Goal: Information Seeking & Learning: Find specific page/section

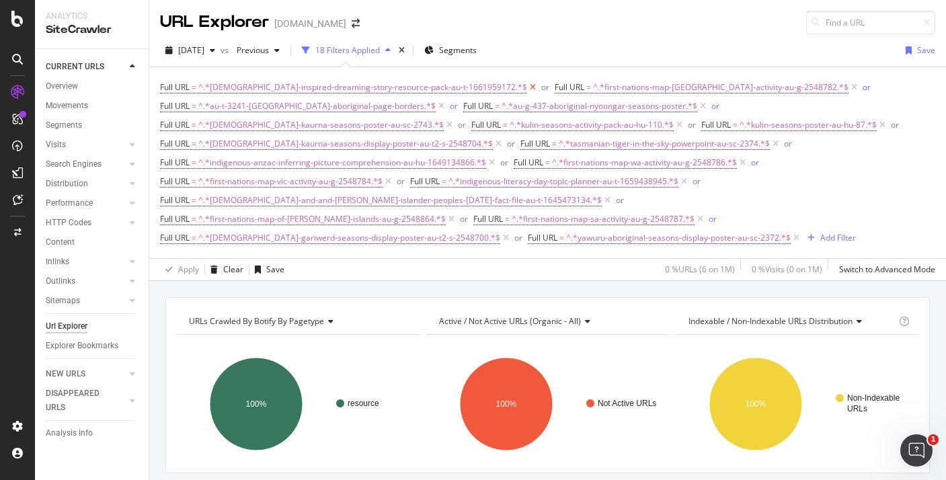
click at [527, 87] on icon at bounding box center [532, 87] width 11 height 13
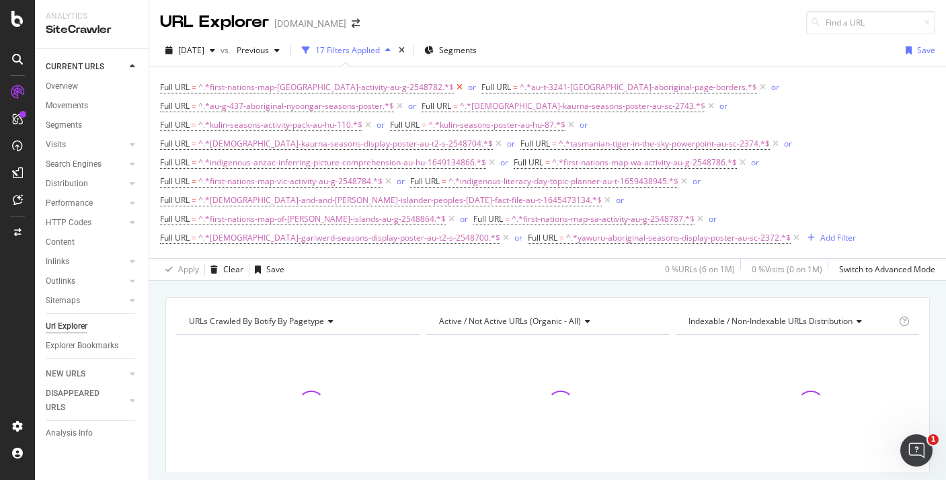
click at [454, 87] on icon at bounding box center [459, 87] width 11 height 13
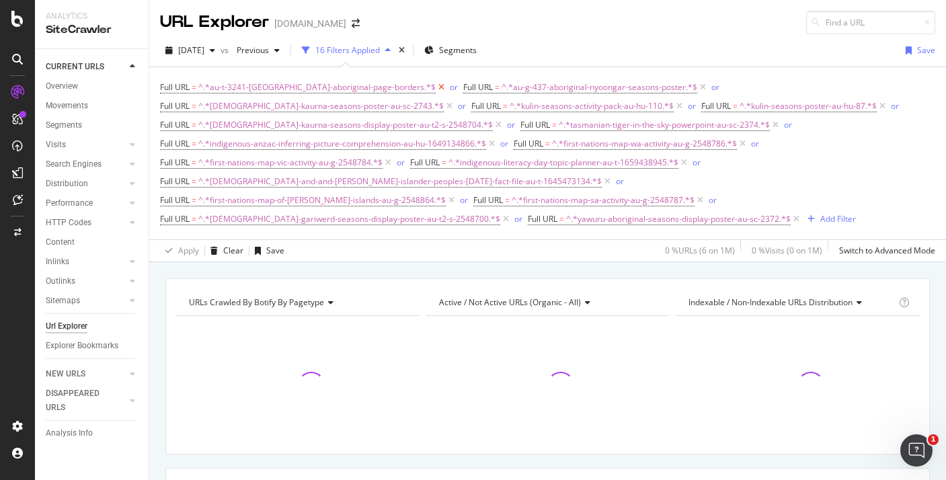
click at [436, 87] on icon at bounding box center [441, 87] width 11 height 13
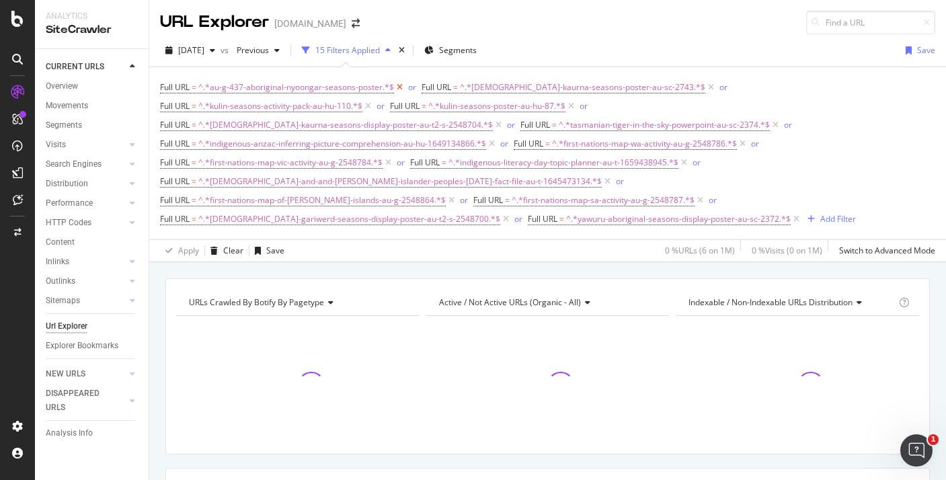
click at [396, 86] on icon at bounding box center [399, 87] width 11 height 13
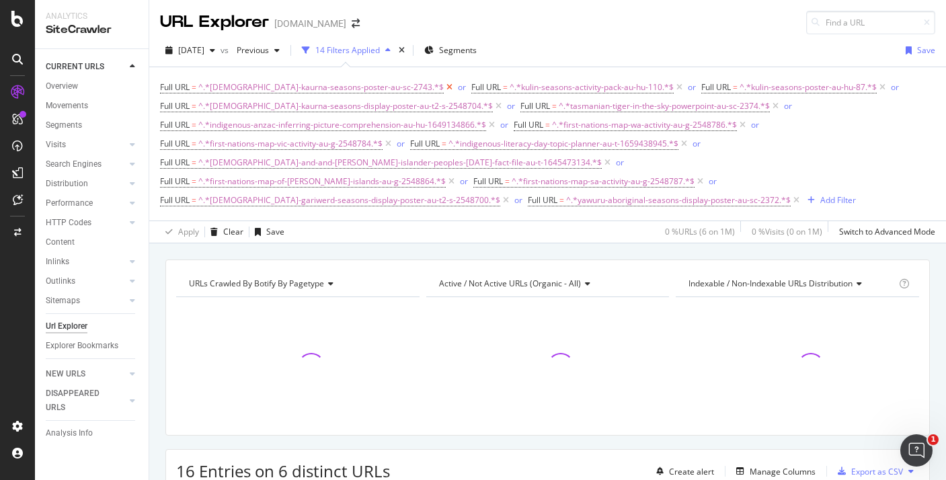
click at [444, 86] on icon at bounding box center [449, 87] width 11 height 13
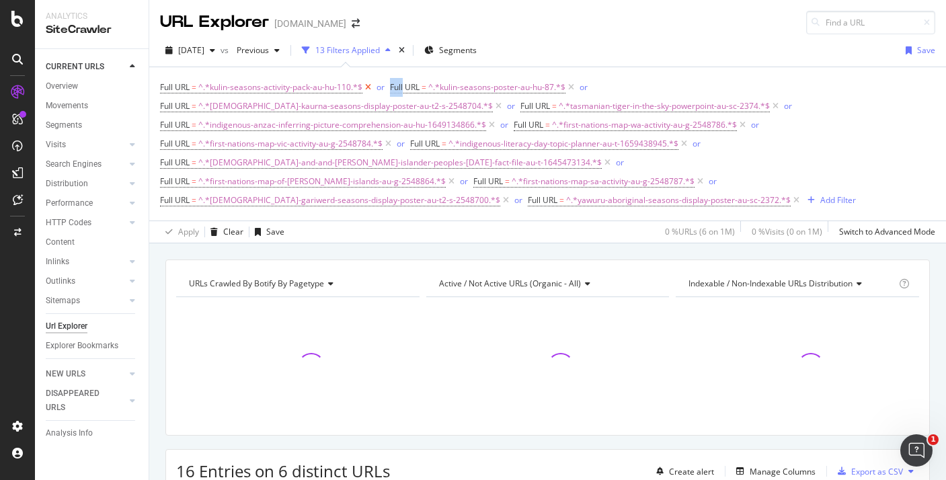
click at [396, 86] on span "Full URL" at bounding box center [405, 86] width 30 height 11
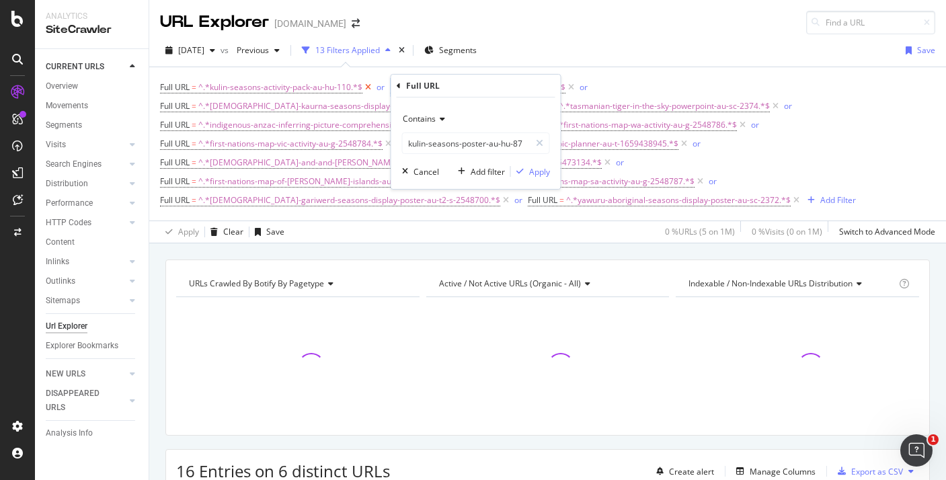
click at [371, 87] on icon at bounding box center [368, 87] width 11 height 13
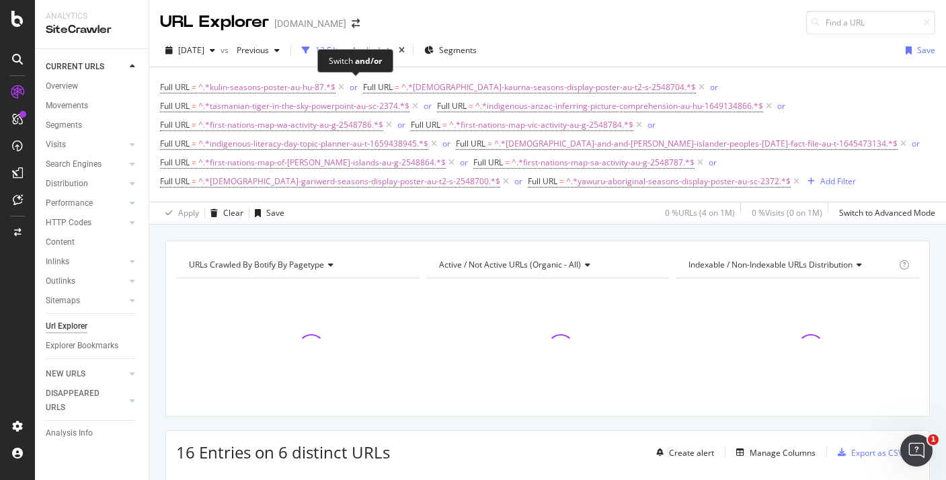
click at [348, 87] on span "or" at bounding box center [355, 87] width 16 height 19
click at [344, 87] on icon at bounding box center [341, 87] width 11 height 13
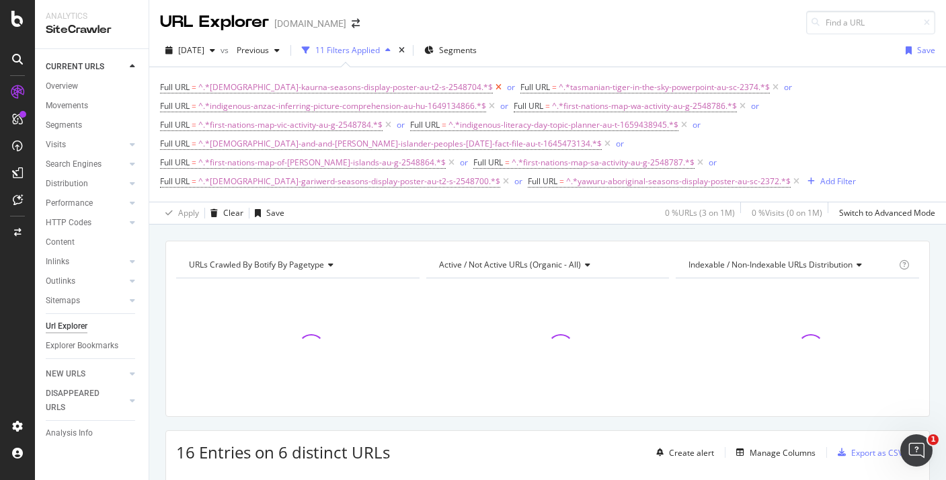
click at [493, 85] on icon at bounding box center [498, 87] width 11 height 13
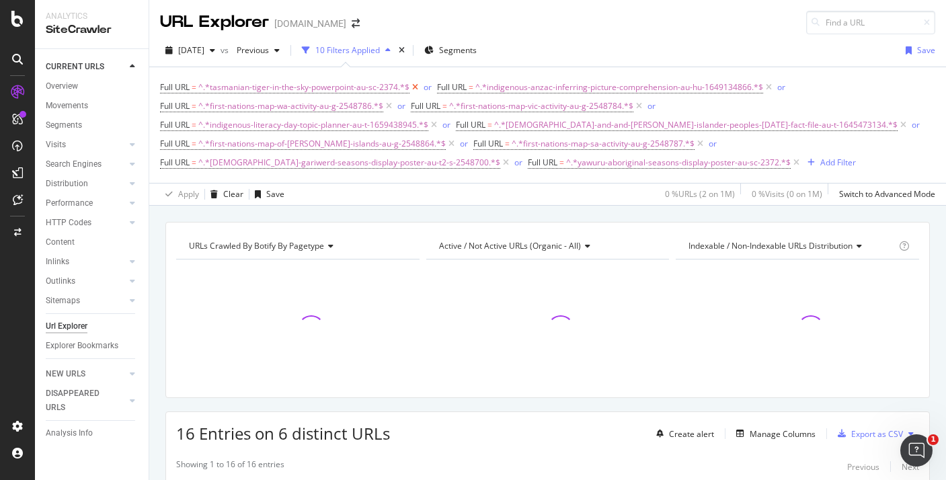
click at [415, 85] on icon at bounding box center [415, 87] width 11 height 13
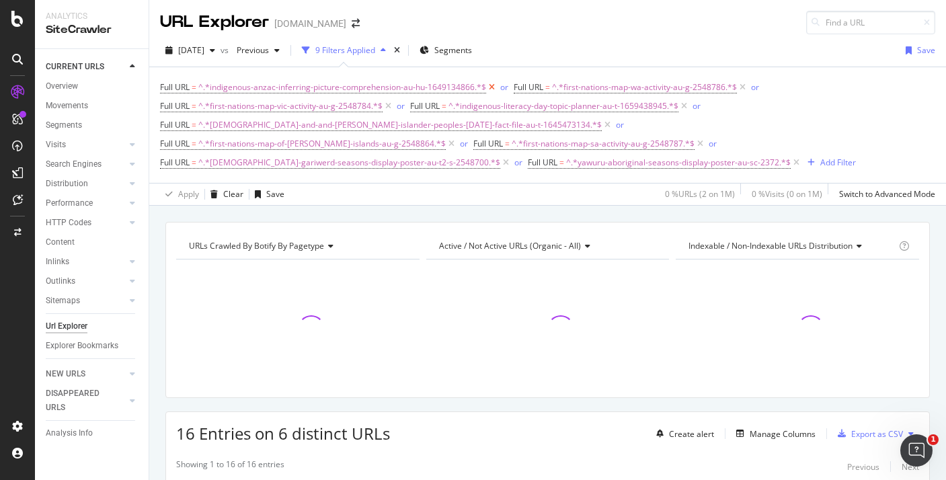
click at [494, 85] on icon at bounding box center [491, 87] width 11 height 13
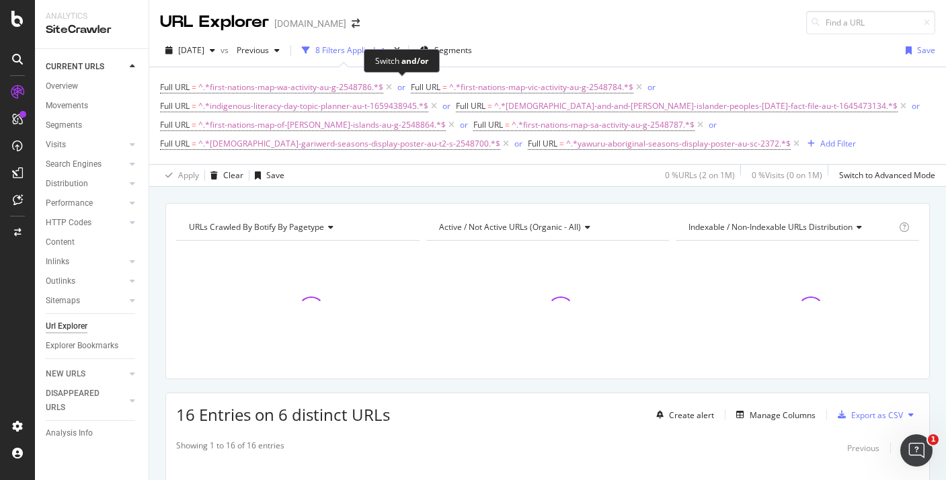
click at [395, 88] on span "or" at bounding box center [403, 87] width 16 height 19
click at [385, 87] on icon at bounding box center [388, 87] width 11 height 13
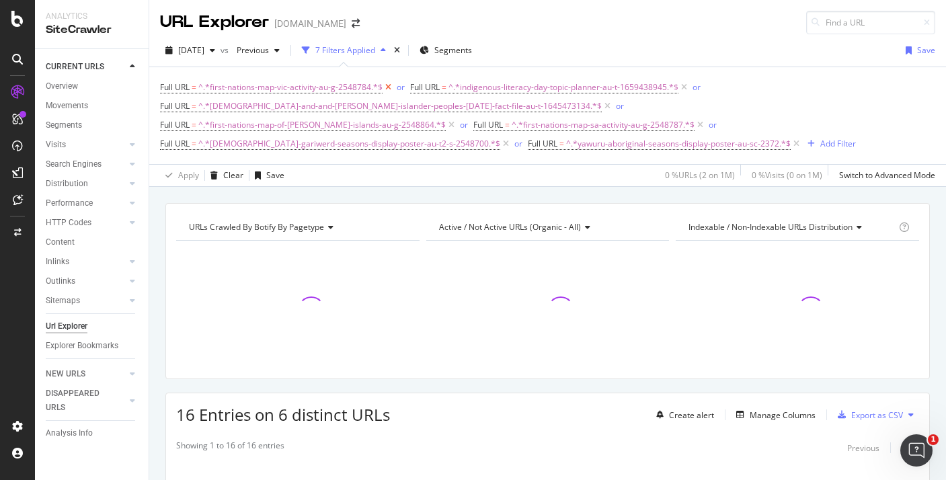
click at [385, 87] on icon at bounding box center [388, 87] width 11 height 13
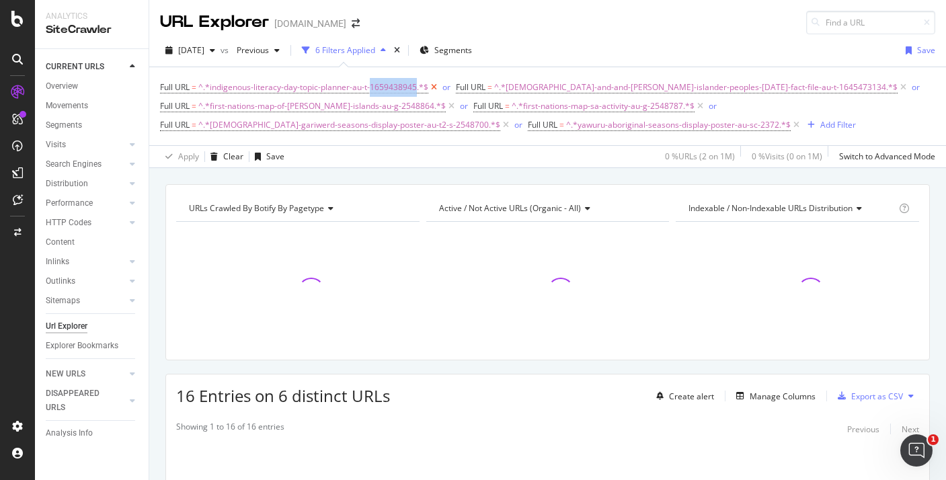
click at [385, 87] on span "^.*indigenous-literacy-day-topic-planner-au-t-1659438945.*$" at bounding box center [313, 87] width 230 height 19
click at [436, 88] on icon at bounding box center [433, 87] width 11 height 13
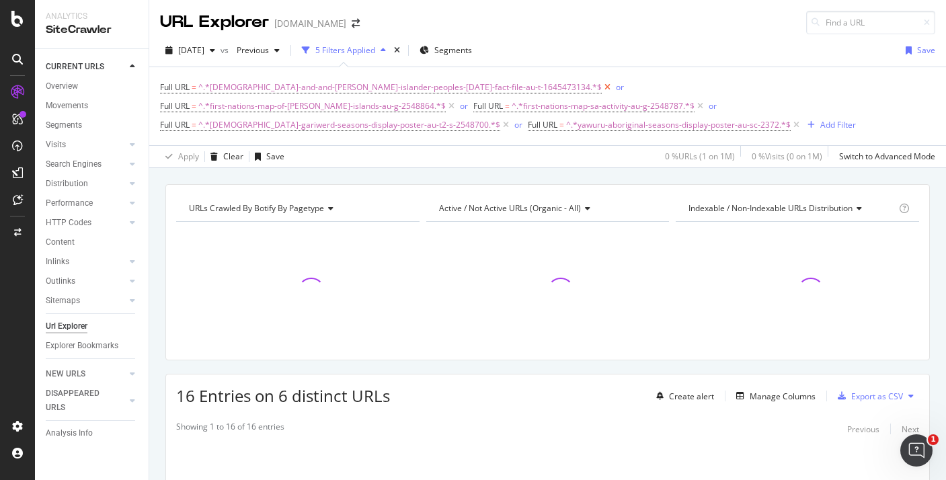
click at [602, 87] on icon at bounding box center [607, 87] width 11 height 13
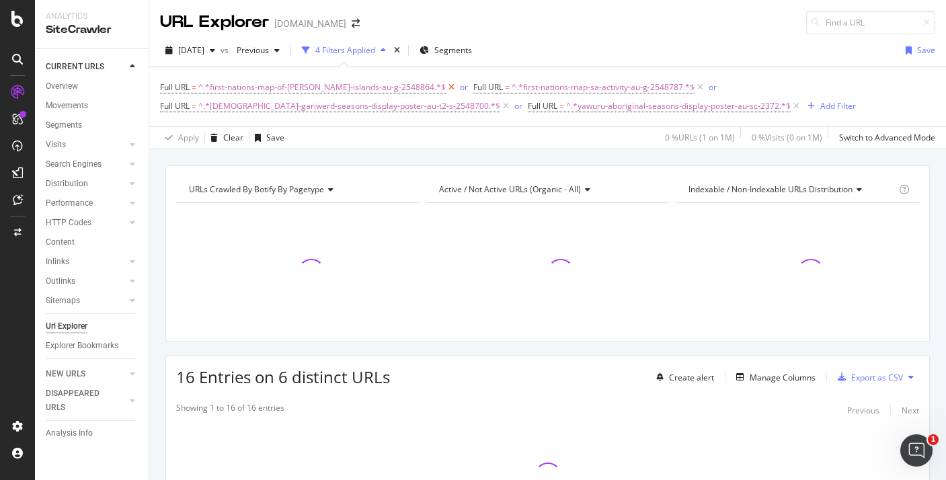
click at [446, 87] on icon at bounding box center [451, 87] width 11 height 13
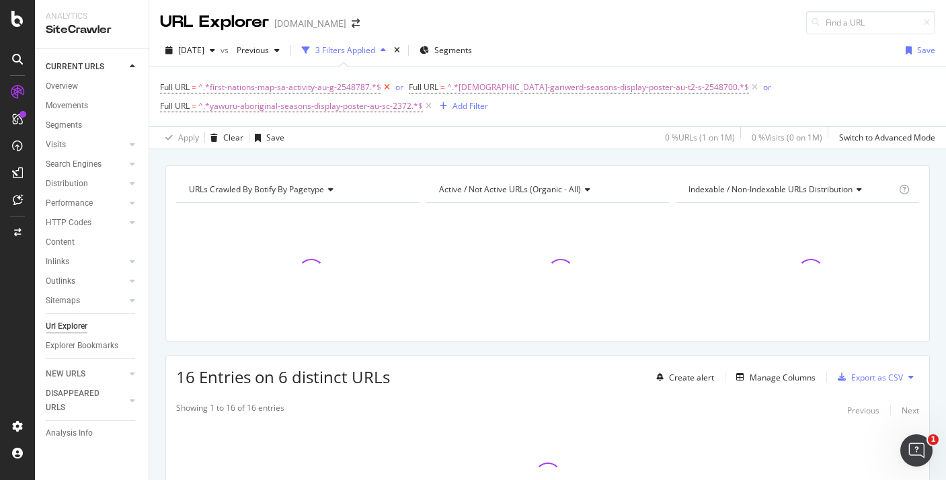
click at [387, 84] on icon at bounding box center [386, 87] width 11 height 13
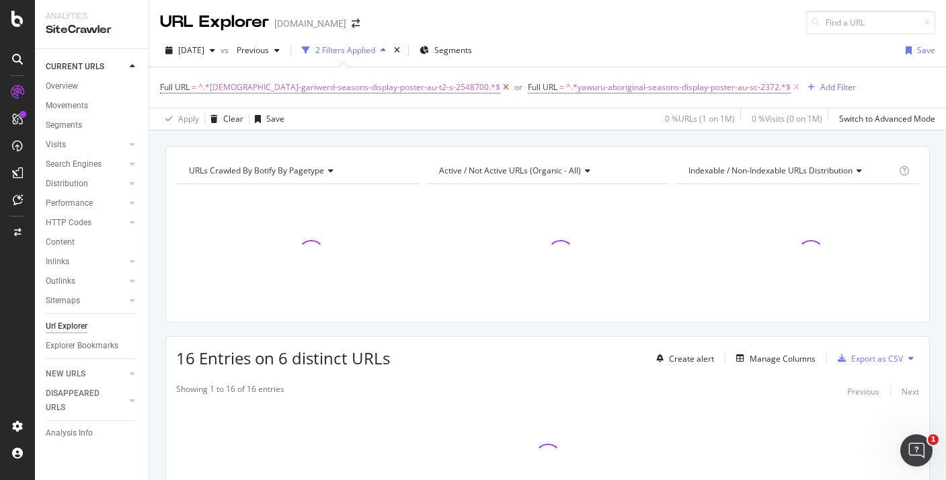
click at [500, 88] on icon at bounding box center [505, 87] width 11 height 13
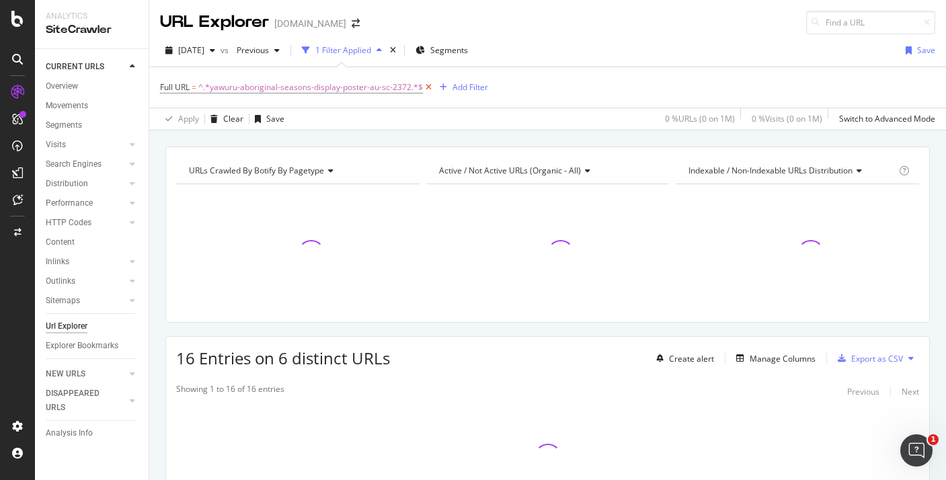
click at [431, 89] on icon at bounding box center [428, 87] width 11 height 13
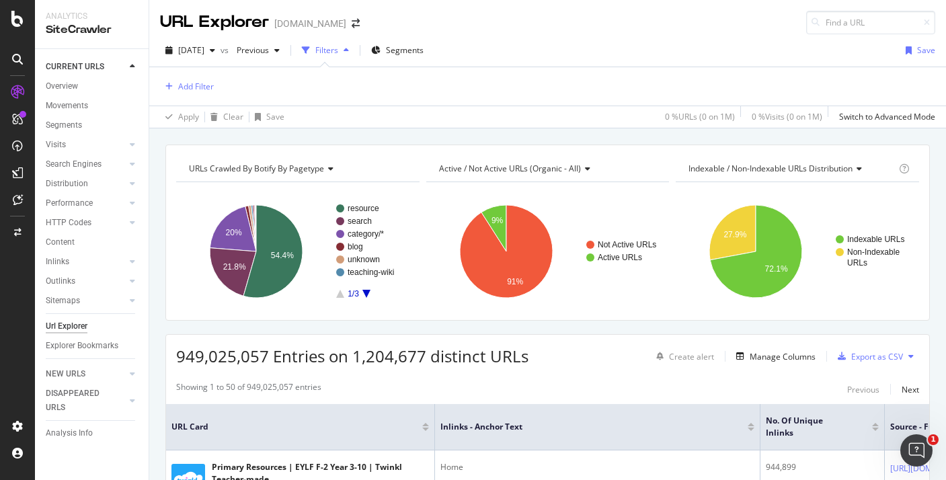
click at [214, 85] on div "Add Filter" at bounding box center [548, 86] width 776 height 38
click at [207, 85] on div "Add Filter" at bounding box center [196, 86] width 36 height 11
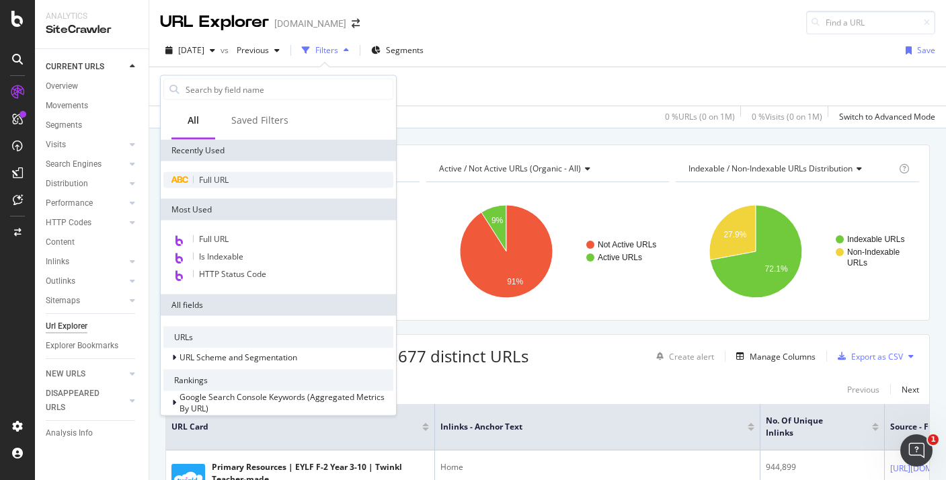
click at [215, 174] on div "Full URL" at bounding box center [278, 180] width 230 height 16
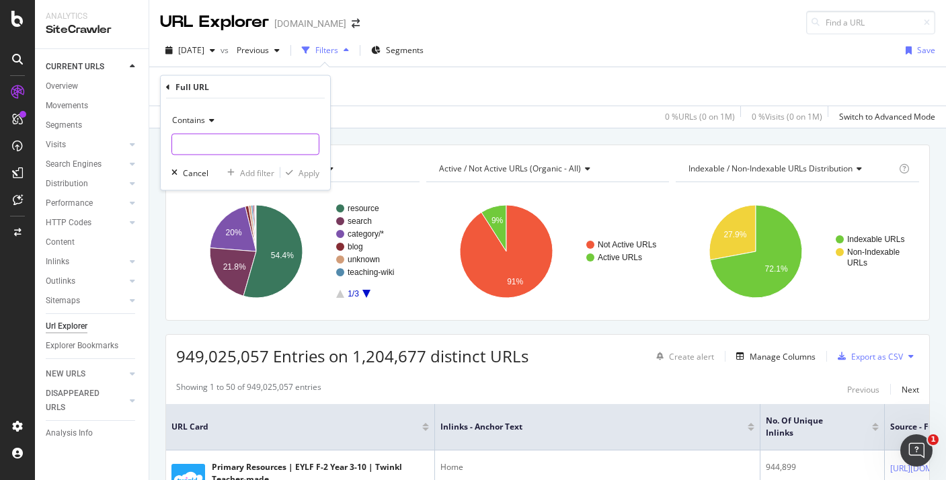
click at [227, 140] on input "text" at bounding box center [245, 145] width 147 height 22
paste input "au-t2-h-5760-captain-[PERSON_NAME]-reward-stickers"
type input "au-t2-h-5760-captain-[PERSON_NAME]-reward-stickers"
click at [308, 176] on div "Apply" at bounding box center [309, 172] width 21 height 11
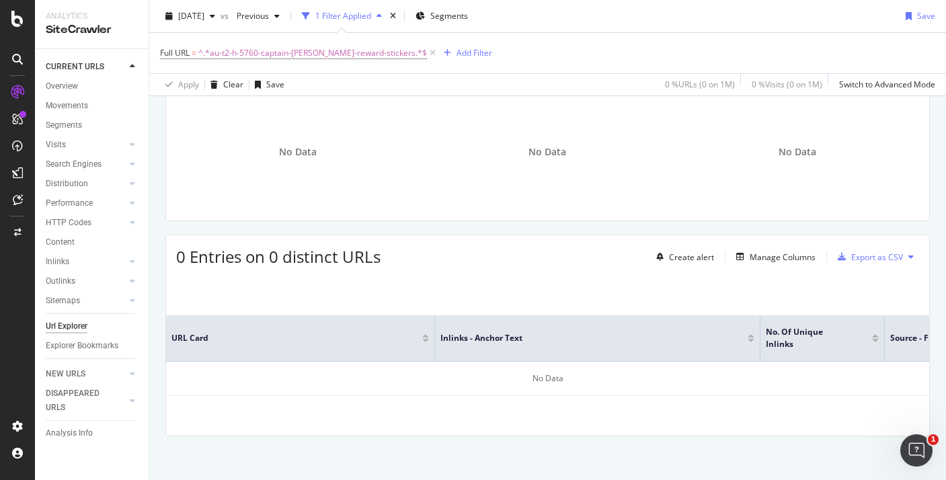
scroll to position [105, 0]
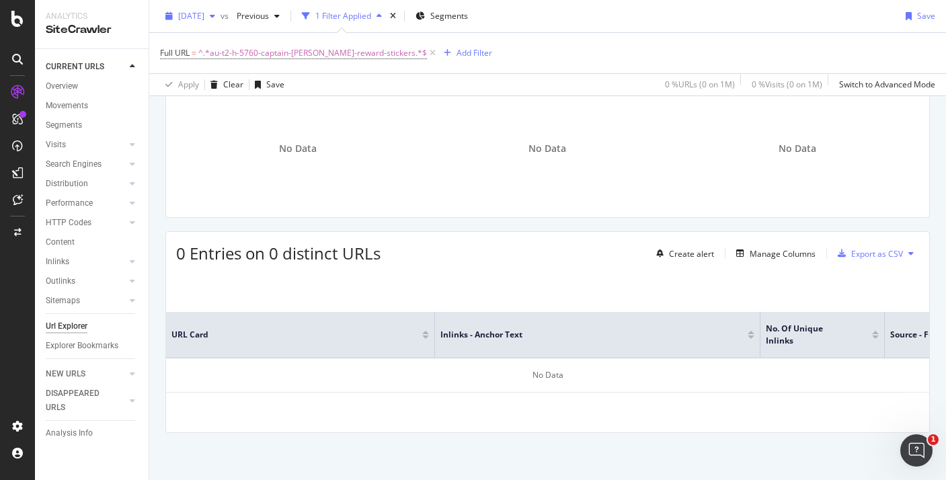
click at [204, 15] on span "[DATE]" at bounding box center [191, 15] width 26 height 11
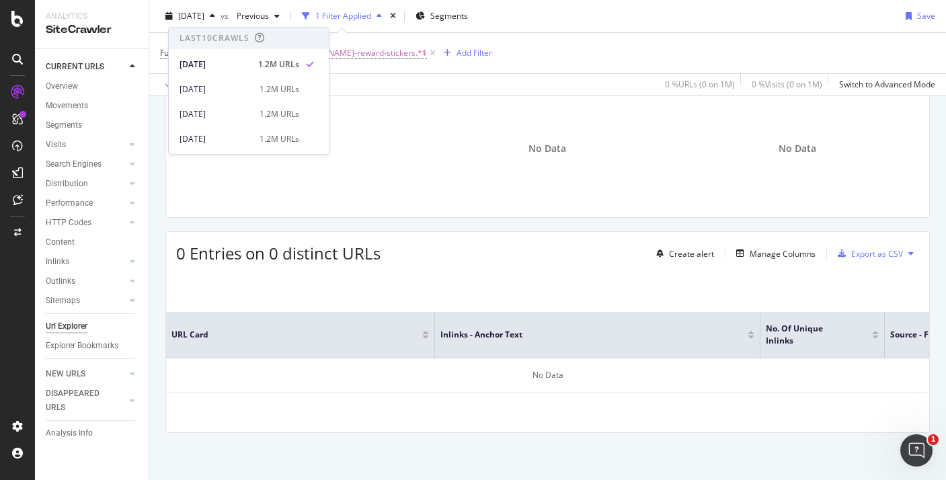
scroll to position [221, 0]
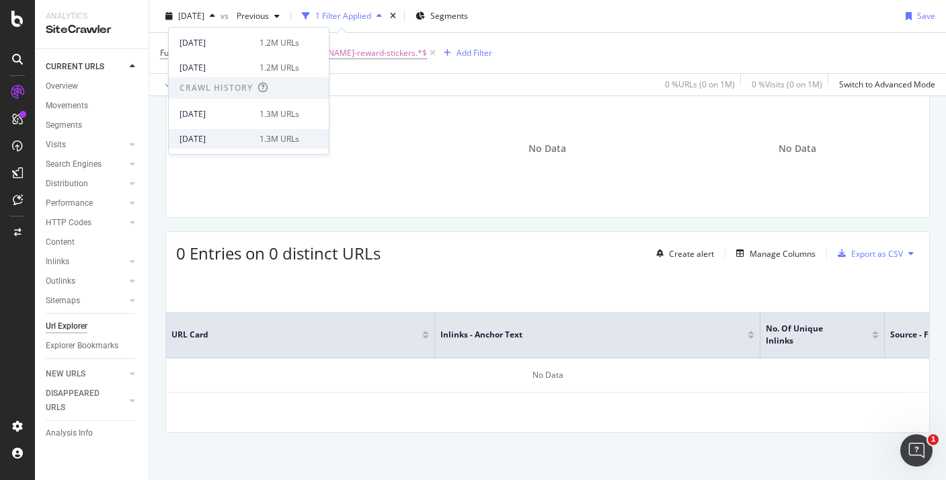
click at [233, 144] on div "[DATE]" at bounding box center [216, 139] width 72 height 12
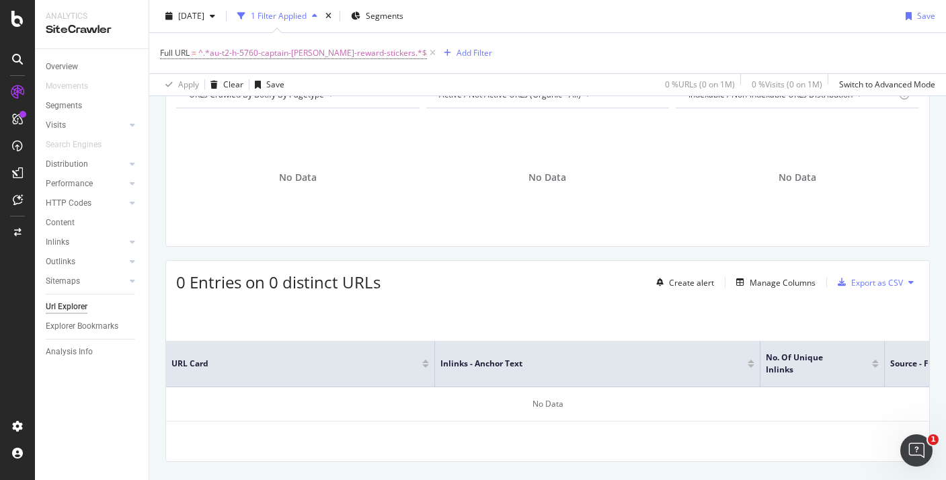
scroll to position [105, 0]
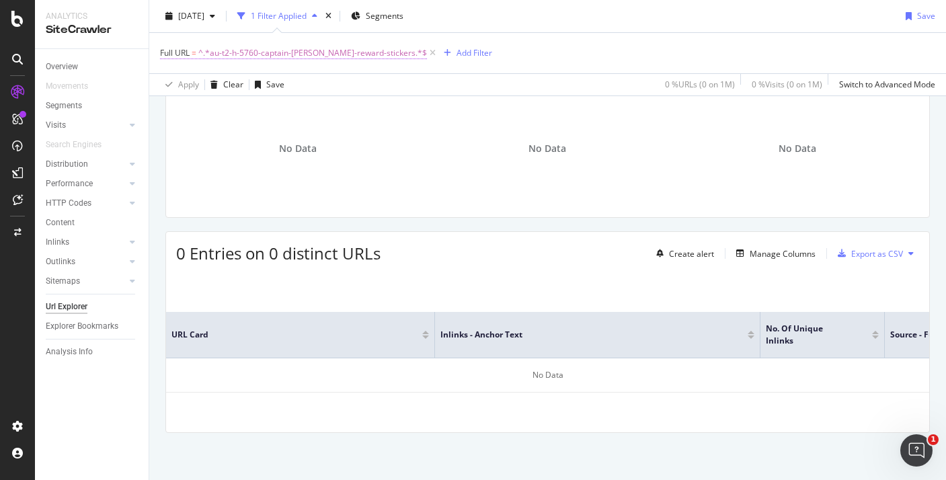
click at [289, 55] on span "^.*au-t2-h-5760-captain-[PERSON_NAME]-reward-stickers.*$" at bounding box center [312, 53] width 229 height 19
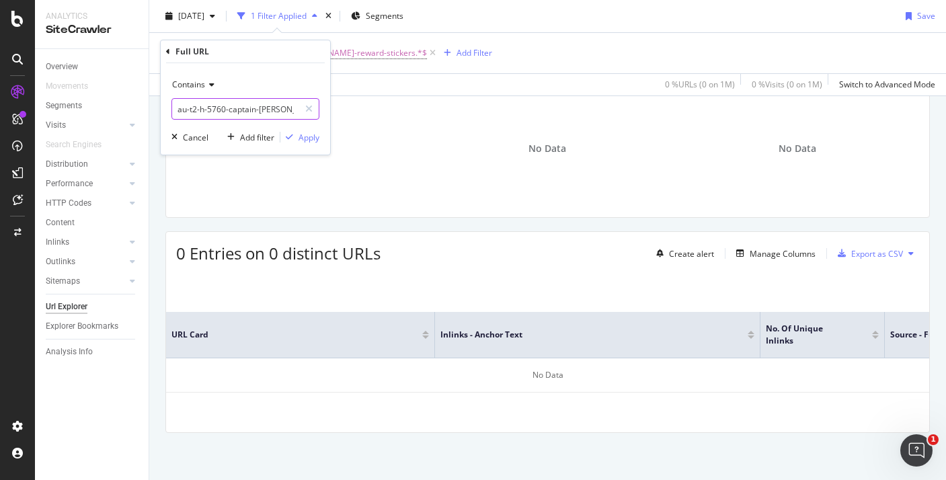
click at [256, 108] on input "au-t2-h-5760-captain-[PERSON_NAME]-reward-stickers" at bounding box center [235, 109] width 127 height 22
paste input "first-nations-map-of-[GEOGRAPHIC_DATA]-au-g-2548776"
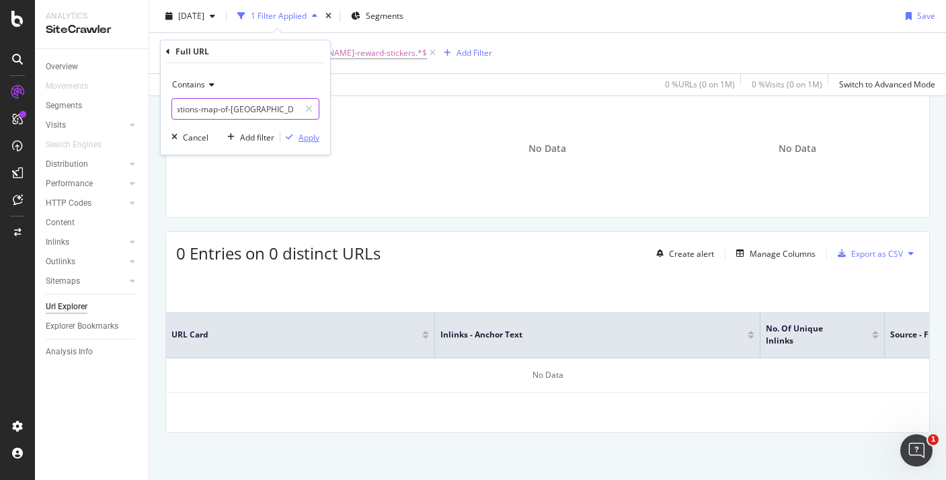
type input "first-nations-map-of-[GEOGRAPHIC_DATA]-au-g-2548776"
click at [284, 135] on div "button" at bounding box center [290, 137] width 18 height 8
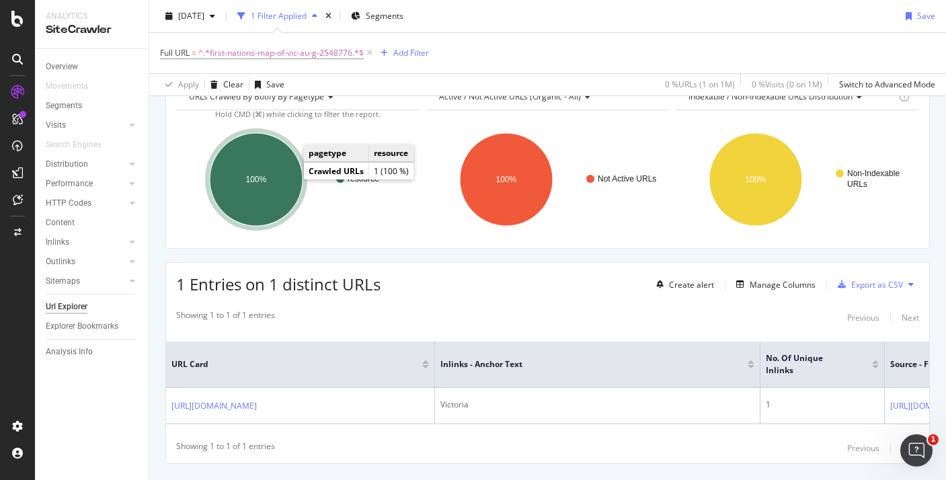
scroll to position [42, 0]
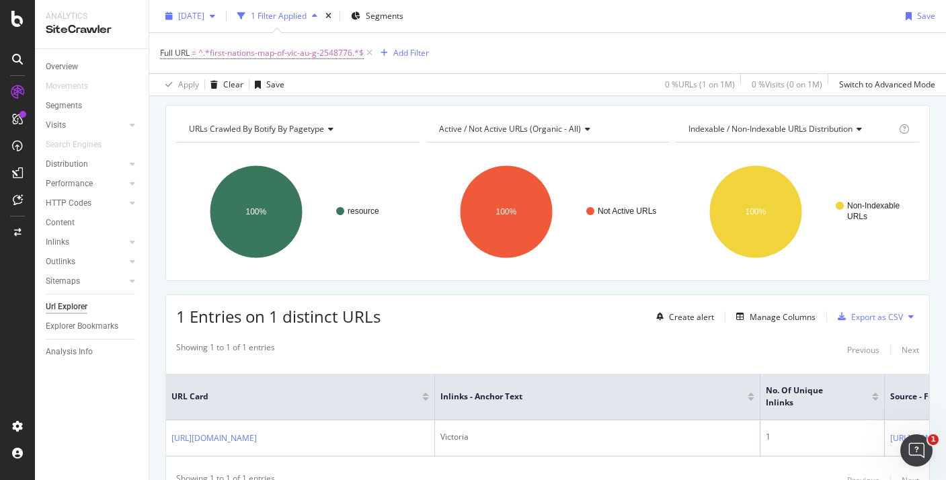
click at [204, 11] on span "[DATE]" at bounding box center [191, 15] width 26 height 11
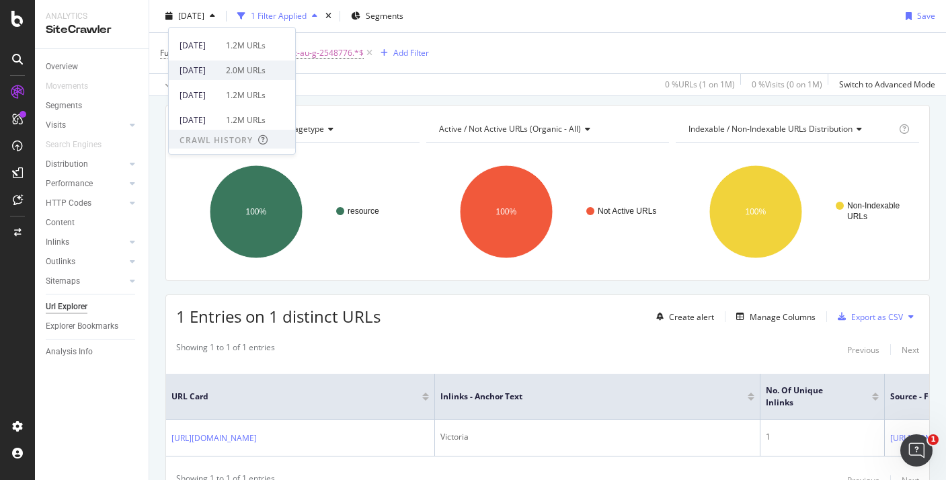
scroll to position [165, 0]
click at [261, 67] on div "2.0M URLs" at bounding box center [246, 73] width 40 height 12
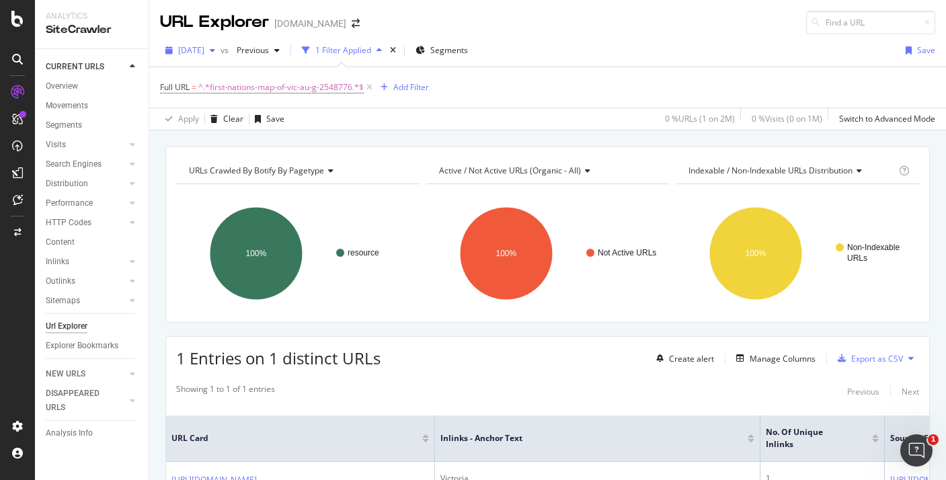
click at [204, 52] on span "[DATE]" at bounding box center [191, 49] width 26 height 11
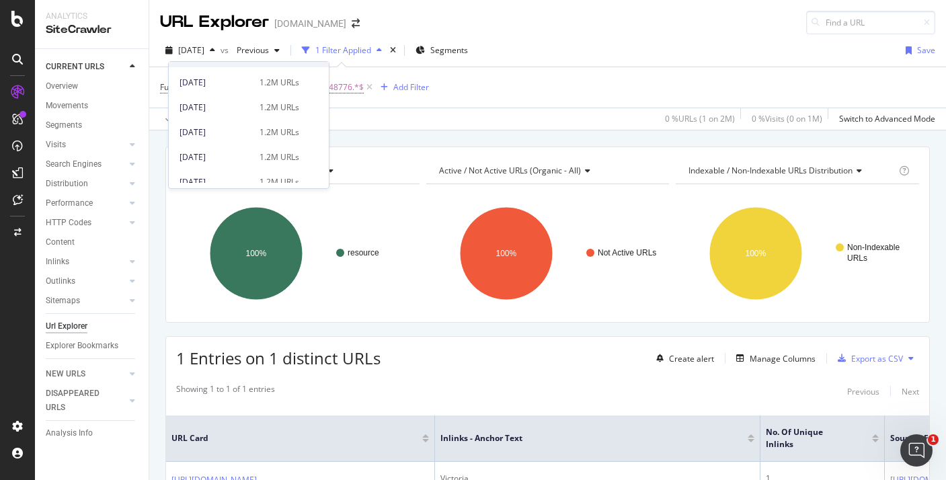
scroll to position [73, 0]
click at [227, 120] on div "[DATE]" at bounding box center [216, 126] width 72 height 12
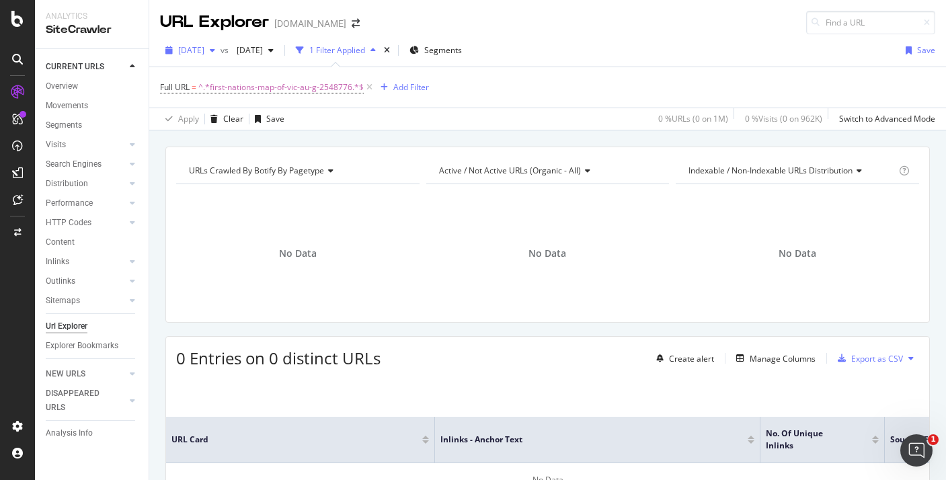
click at [204, 48] on span "[DATE]" at bounding box center [191, 49] width 26 height 11
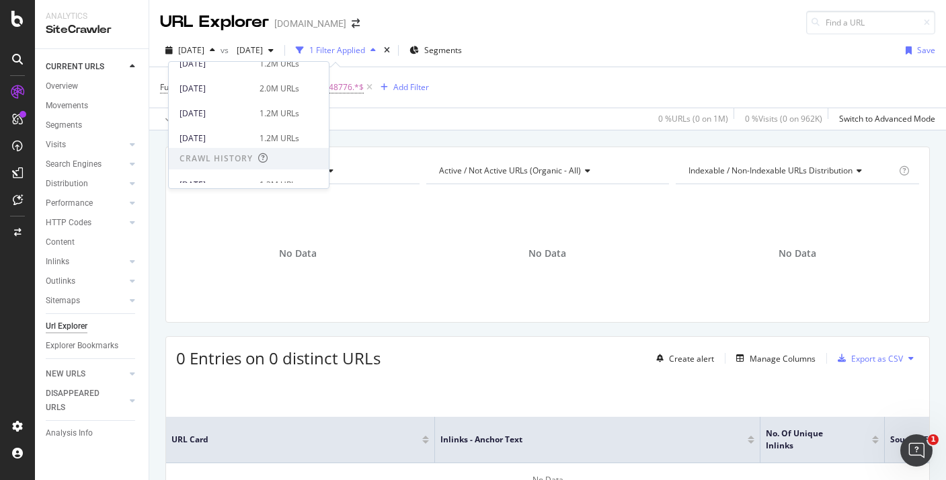
scroll to position [221, 0]
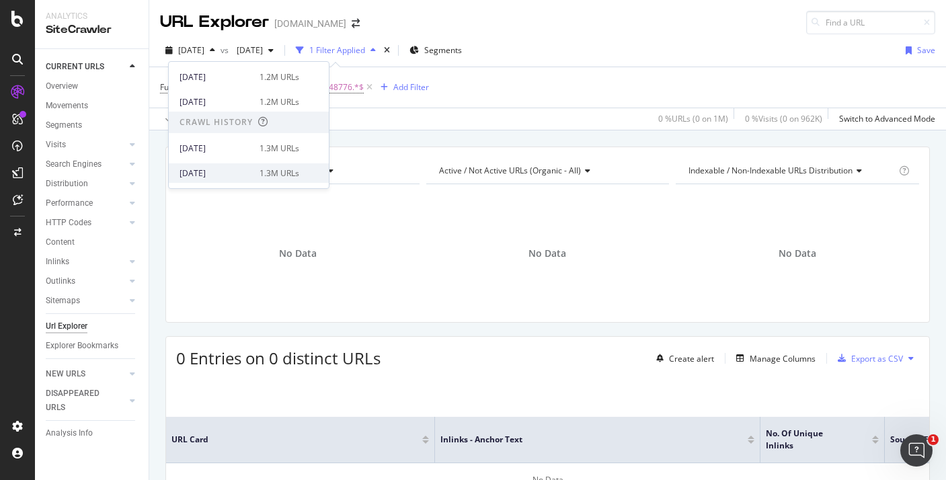
click at [244, 172] on div "[DATE]" at bounding box center [216, 173] width 72 height 12
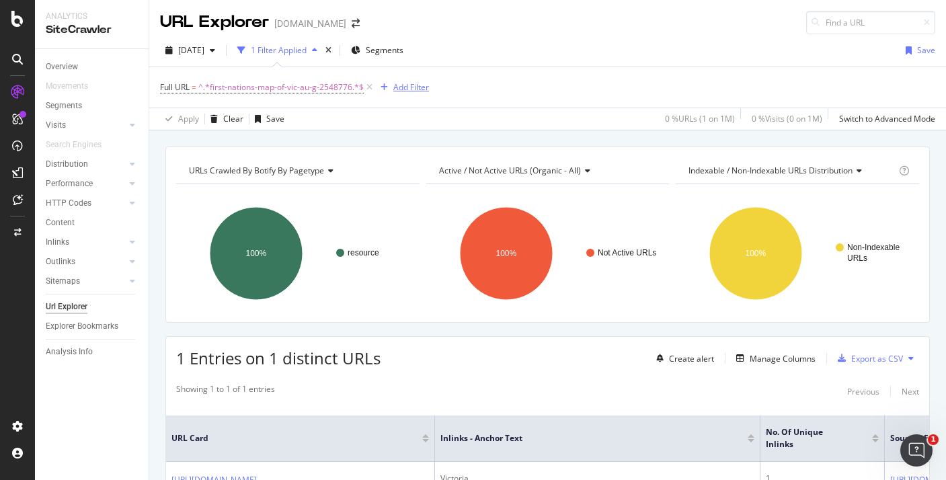
click at [420, 92] on div "Add Filter" at bounding box center [412, 86] width 36 height 11
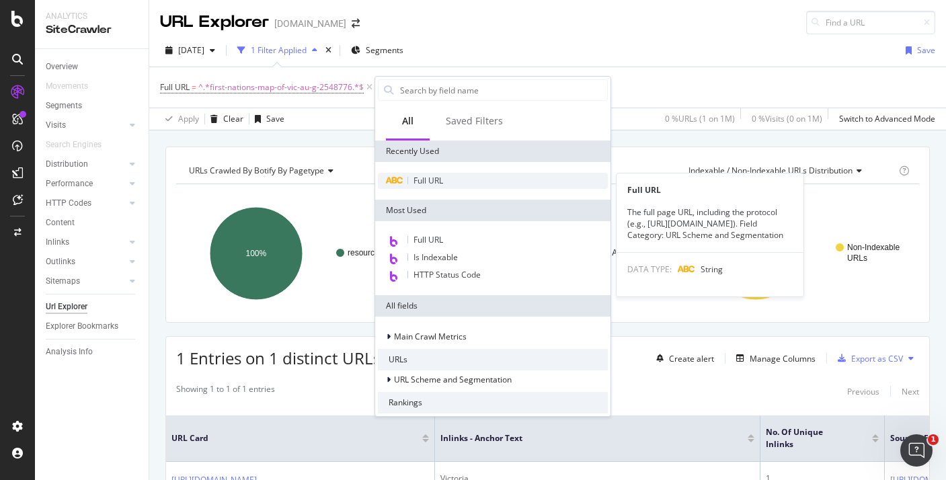
click at [424, 184] on span "Full URL" at bounding box center [429, 180] width 30 height 11
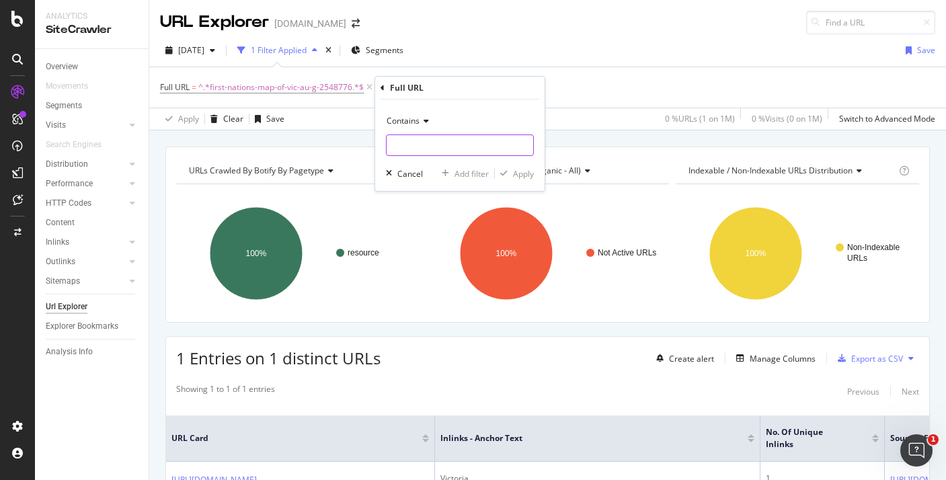
click at [438, 137] on input "text" at bounding box center [460, 146] width 147 height 22
paste input "first-nations-map-of-western-[GEOGRAPHIC_DATA]-[GEOGRAPHIC_DATA]-g-2548778"
type input "first-nations-map-of-western-[GEOGRAPHIC_DATA]-[GEOGRAPHIC_DATA]-g-2548778"
click at [507, 175] on div "button" at bounding box center [504, 174] width 18 height 8
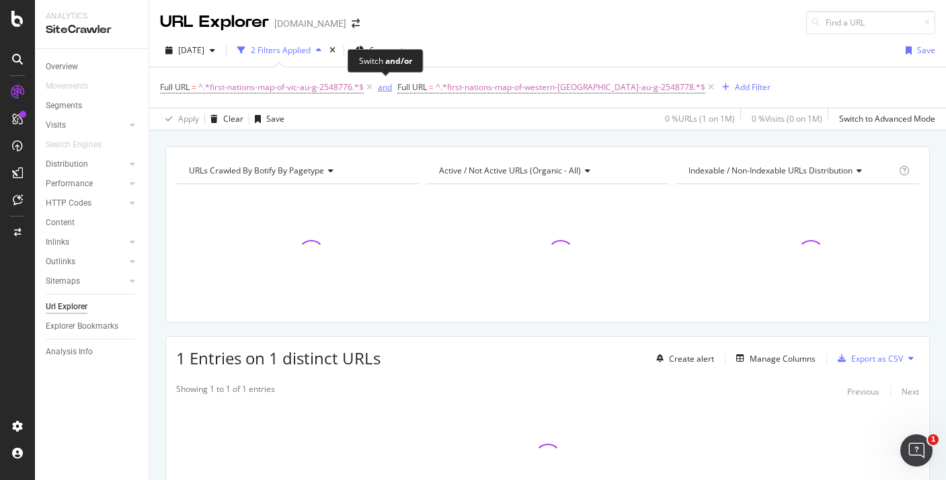
click at [388, 91] on div "and" at bounding box center [385, 86] width 14 height 11
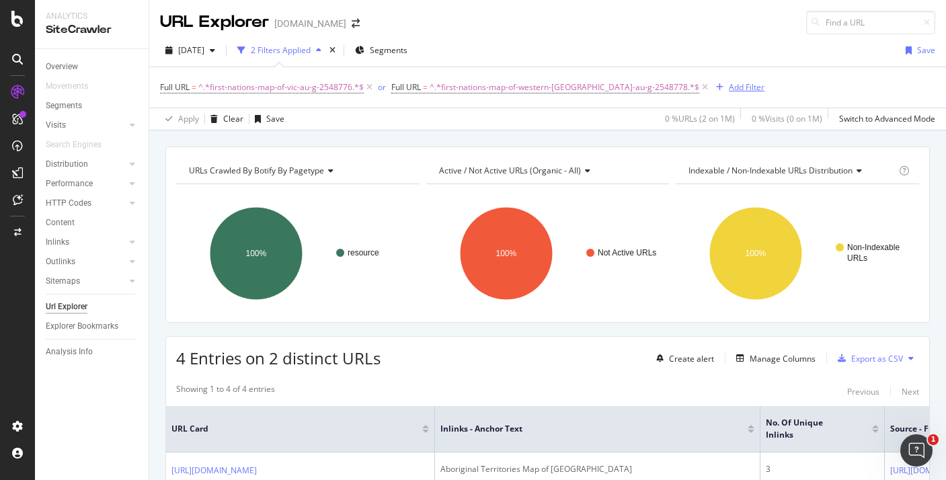
click at [711, 91] on div "Add Filter" at bounding box center [738, 87] width 54 height 15
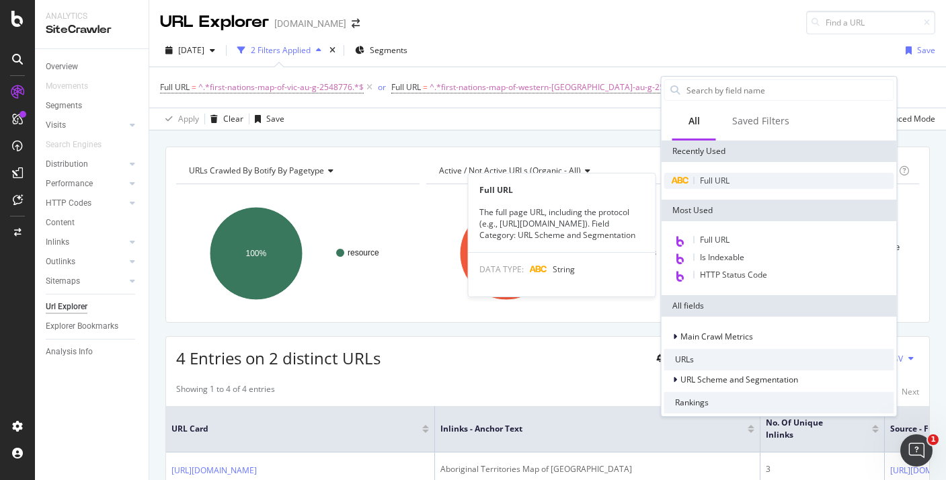
click at [706, 177] on span "Full URL" at bounding box center [715, 180] width 30 height 11
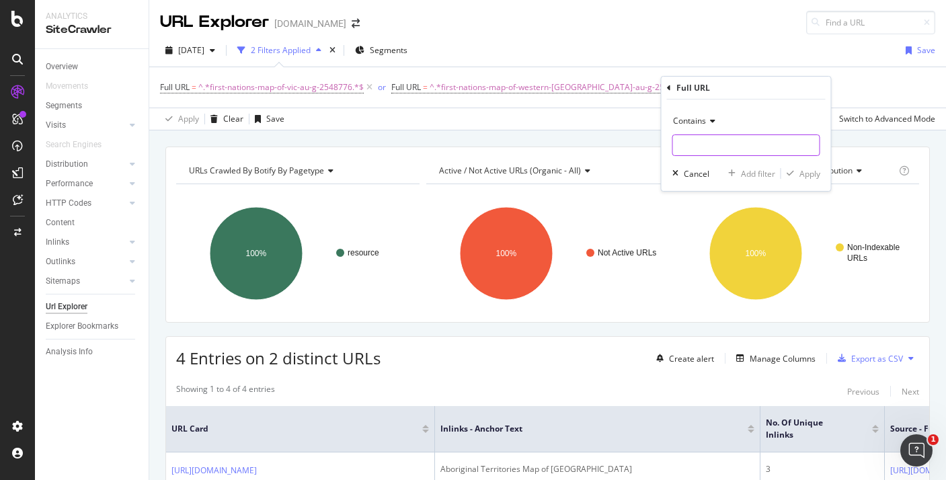
click at [707, 143] on input "text" at bounding box center [746, 146] width 147 height 22
paste input "first-nations-map-nsw-activity-au-g-2548783"
type input "first-nations-map-nsw-activity-au-g-2548783"
click at [789, 171] on icon "button" at bounding box center [790, 174] width 7 height 8
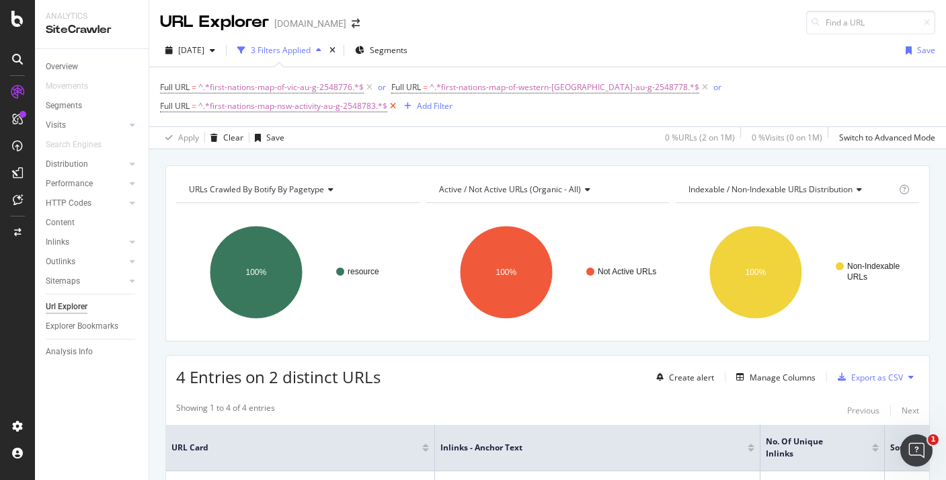
click at [399, 100] on icon at bounding box center [392, 106] width 11 height 13
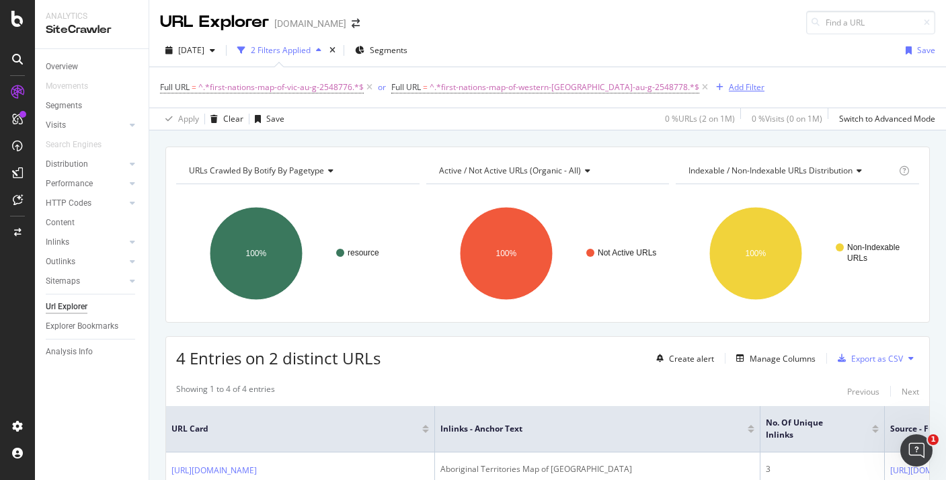
click at [729, 85] on div "Add Filter" at bounding box center [747, 86] width 36 height 11
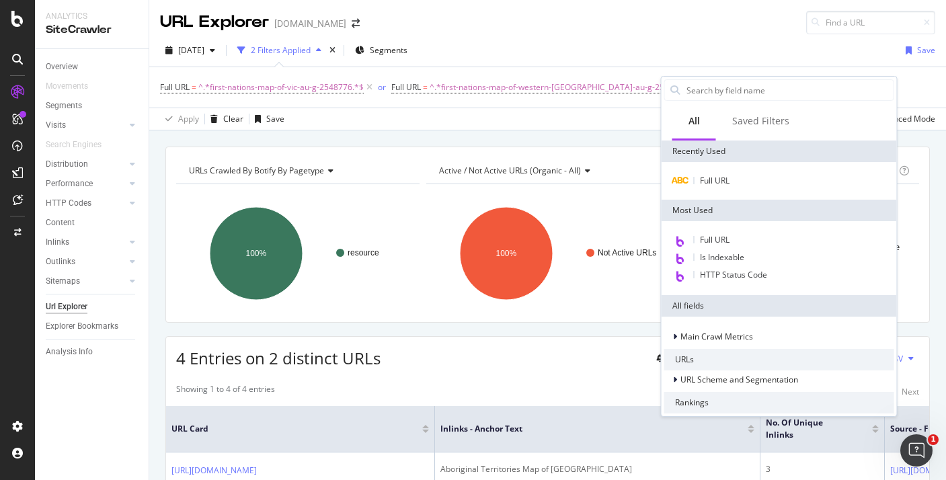
click at [706, 170] on div "Full URL" at bounding box center [779, 181] width 235 height 38
click at [709, 176] on span "Full URL" at bounding box center [715, 180] width 30 height 11
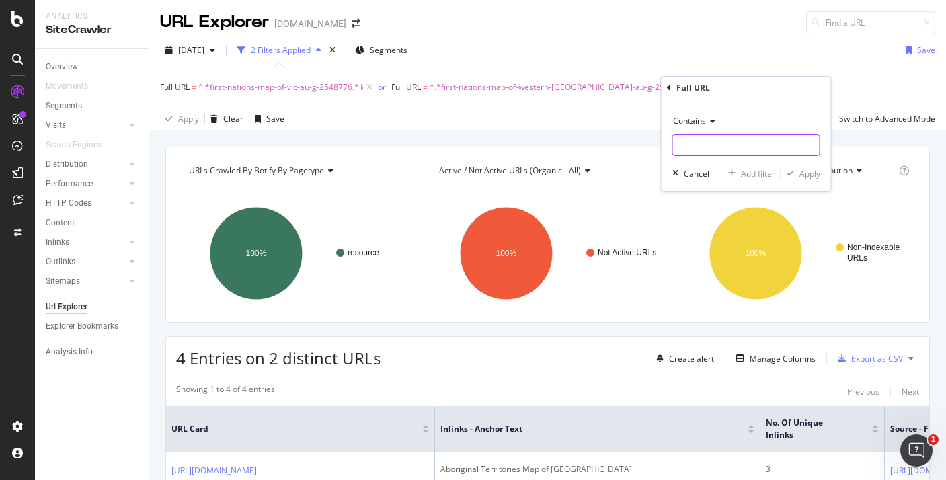
click at [727, 147] on input "text" at bounding box center [746, 146] width 147 height 22
paste input "first-nations-map-of-[GEOGRAPHIC_DATA]-au-g-2548779"
type input "first-nations-map-of-[GEOGRAPHIC_DATA]-au-g-2548779"
click at [809, 176] on div "Apply" at bounding box center [810, 173] width 21 height 11
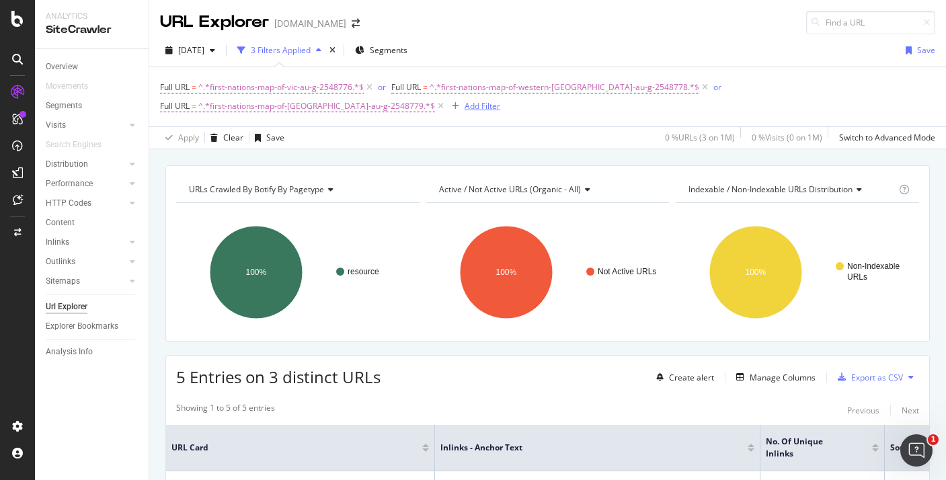
click at [465, 102] on div "Add Filter" at bounding box center [483, 105] width 36 height 11
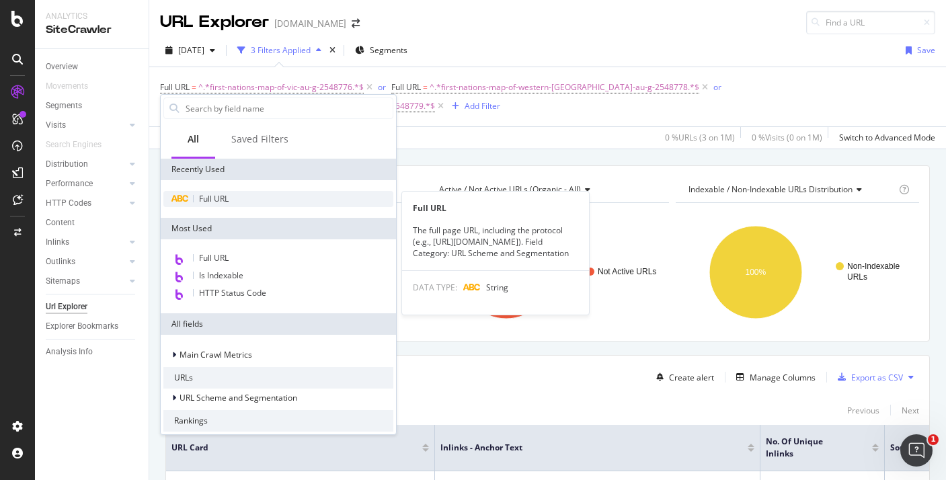
click at [215, 200] on span "Full URL" at bounding box center [214, 198] width 30 height 11
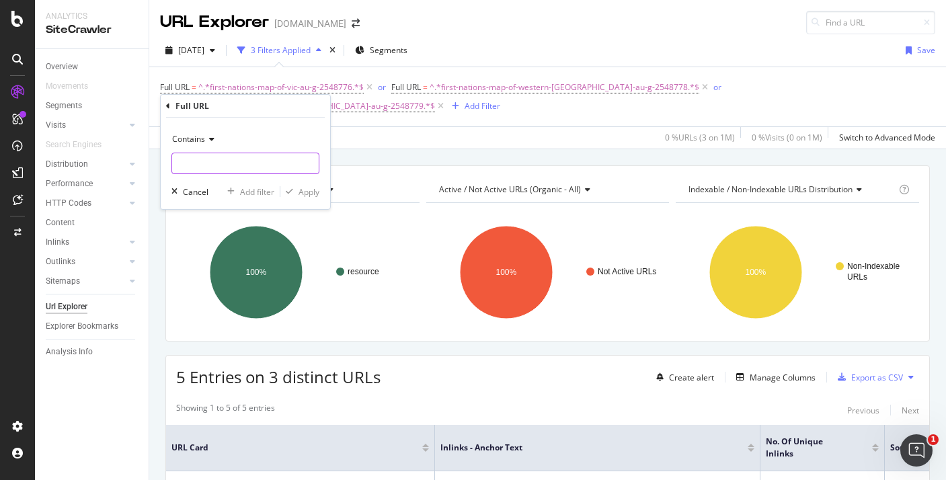
click at [229, 161] on input "text" at bounding box center [245, 164] width 147 height 22
paste input "first-nations-map-of-south-[GEOGRAPHIC_DATA]-[GEOGRAPHIC_DATA]-g-2548777"
type input "first-nations-map-of-south-[GEOGRAPHIC_DATA]-[GEOGRAPHIC_DATA]-g-2548777"
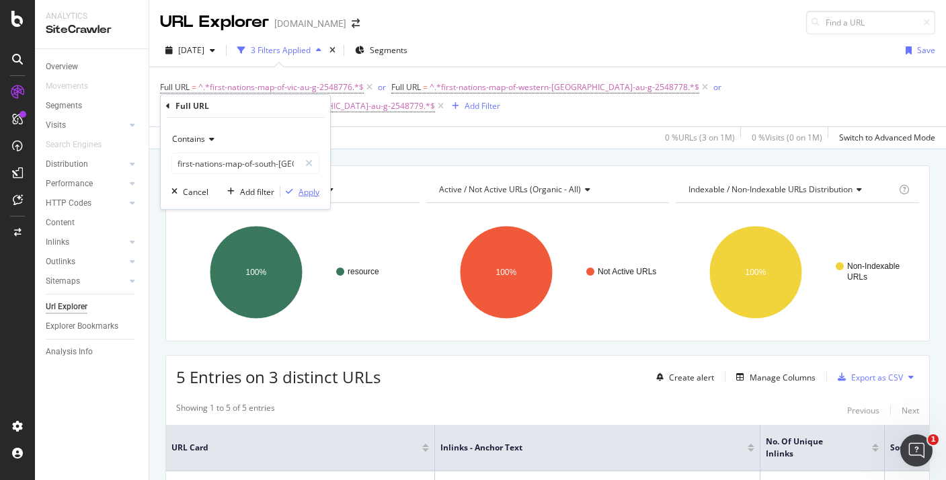
click at [306, 195] on div "Apply" at bounding box center [309, 191] width 21 height 11
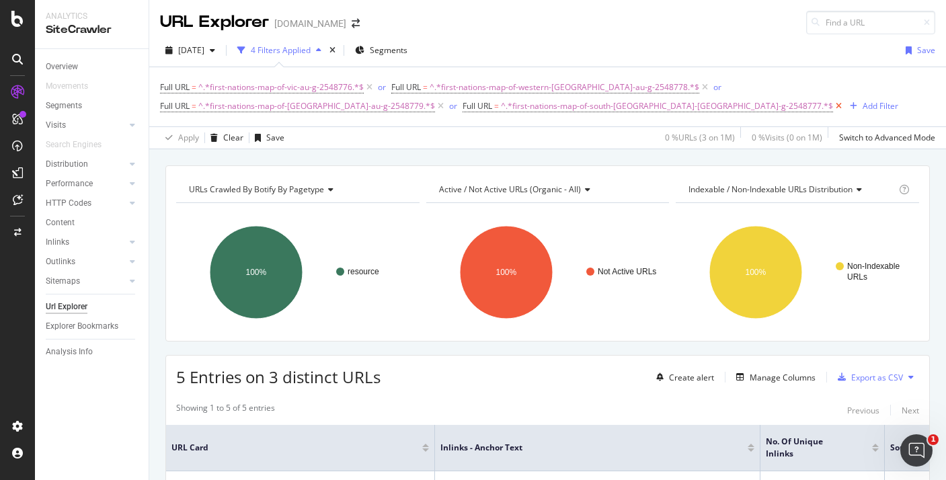
click at [833, 110] on icon at bounding box center [838, 106] width 11 height 13
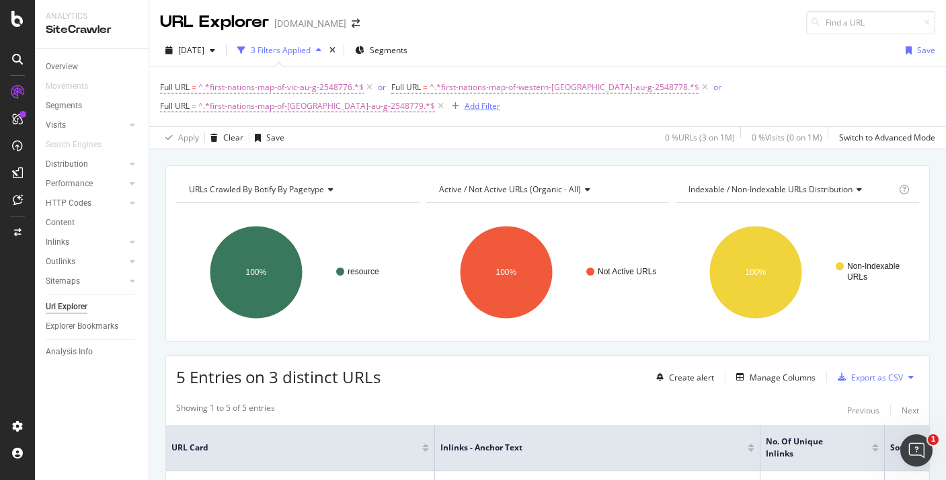
click at [447, 99] on div "Add Filter" at bounding box center [474, 106] width 54 height 15
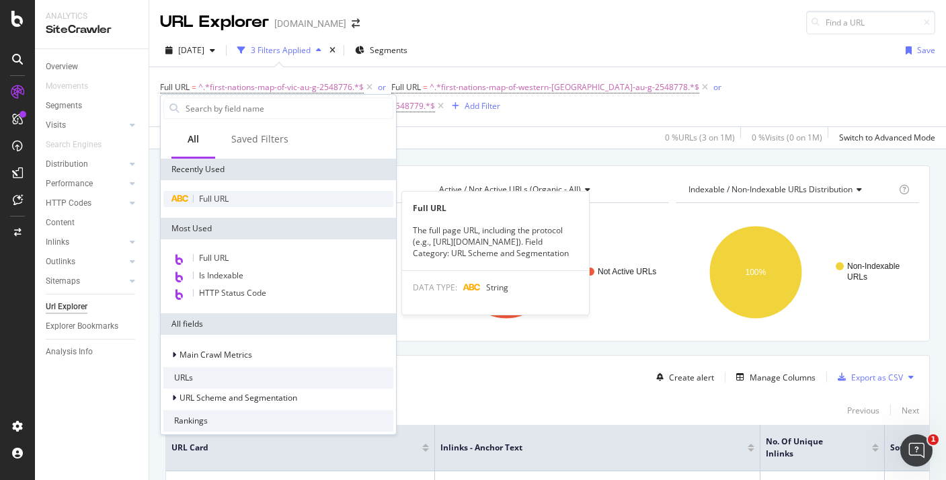
click at [214, 194] on span "Full URL" at bounding box center [214, 198] width 30 height 11
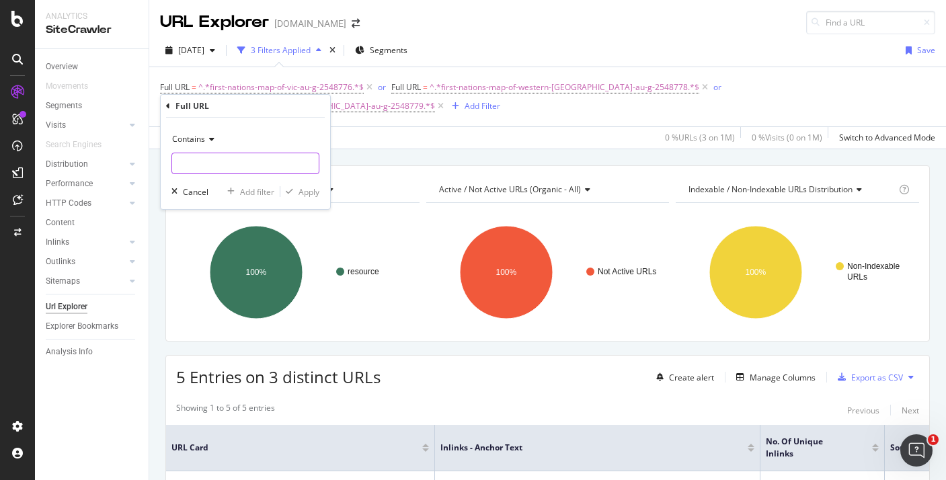
click at [288, 163] on input "text" at bounding box center [245, 164] width 147 height 22
paste input "first-nations-map-of-northern-territory-au-g-2548780"
type input "first-nations-map-of-northern-territory-au-g-2548780"
click at [309, 196] on div "Apply" at bounding box center [309, 191] width 21 height 11
